Goal: Task Accomplishment & Management: Use online tool/utility

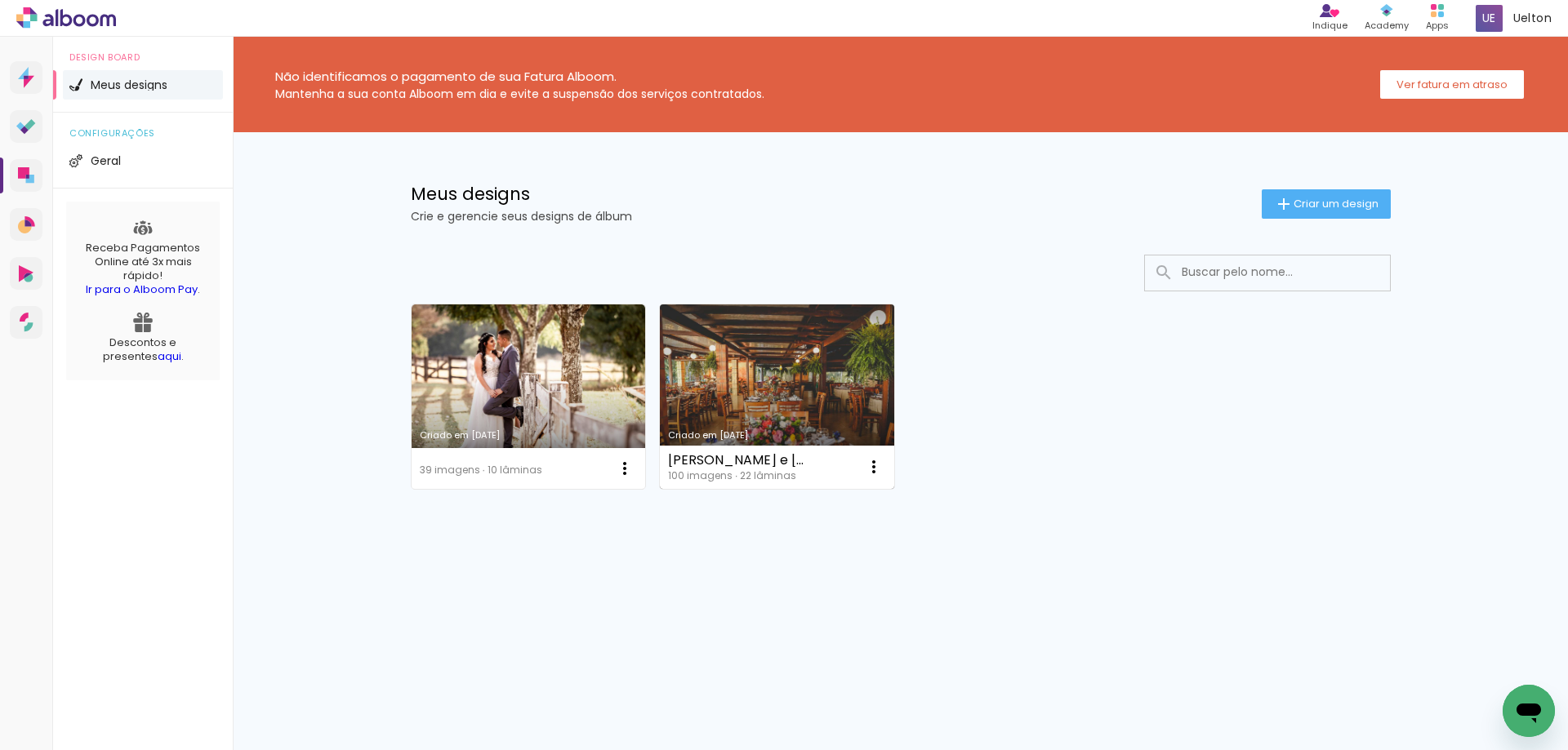
click at [753, 383] on link "Criado em [DATE]" at bounding box center [777, 396] width 234 height 184
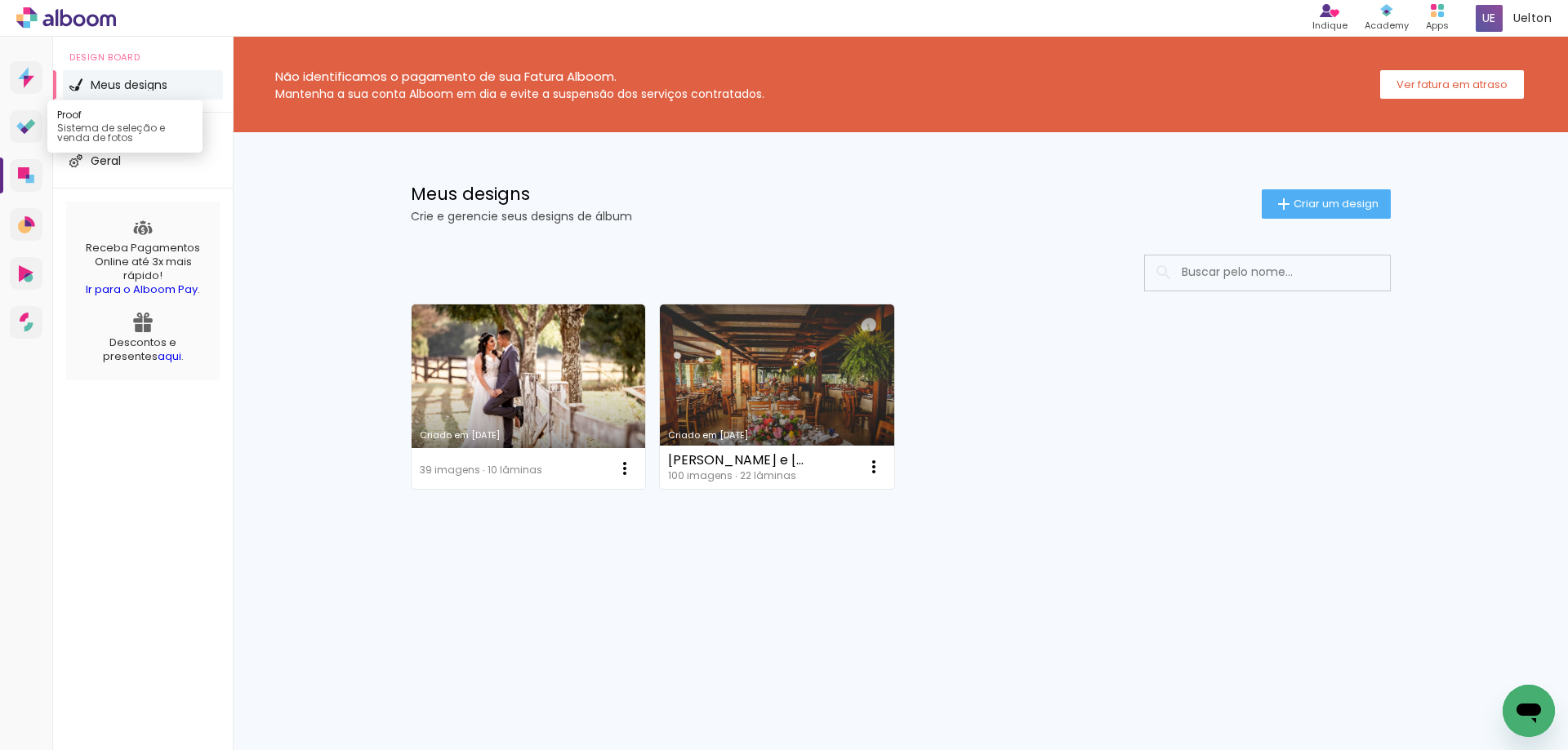
click at [27, 126] on icon at bounding box center [30, 124] width 11 height 11
